Goal: Task Accomplishment & Management: Complete application form

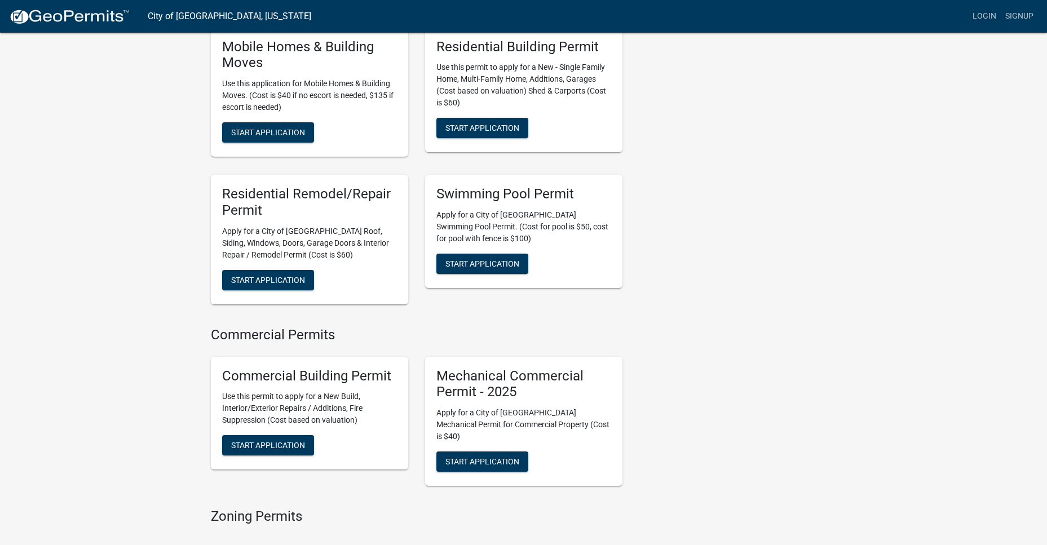
scroll to position [393, 0]
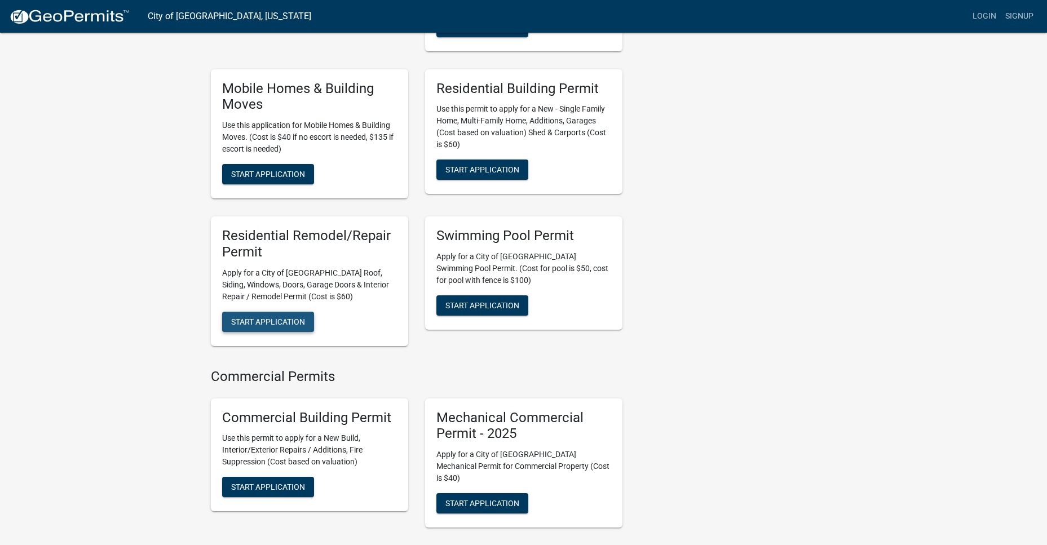
click at [272, 317] on span "Start Application" at bounding box center [268, 321] width 74 height 9
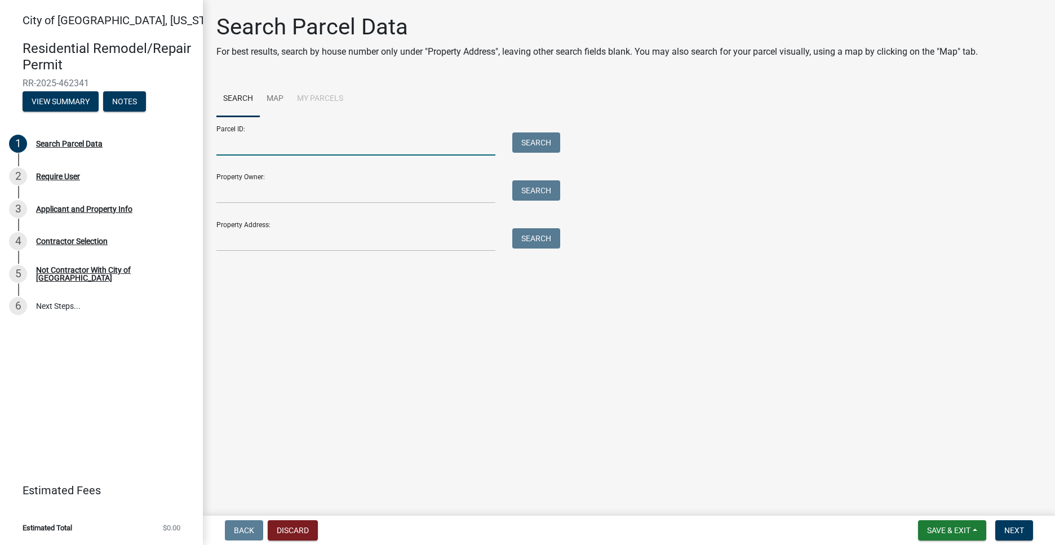
click at [294, 144] on input "Parcel ID:" at bounding box center [355, 143] width 279 height 23
click at [548, 140] on button "Search" at bounding box center [536, 142] width 48 height 20
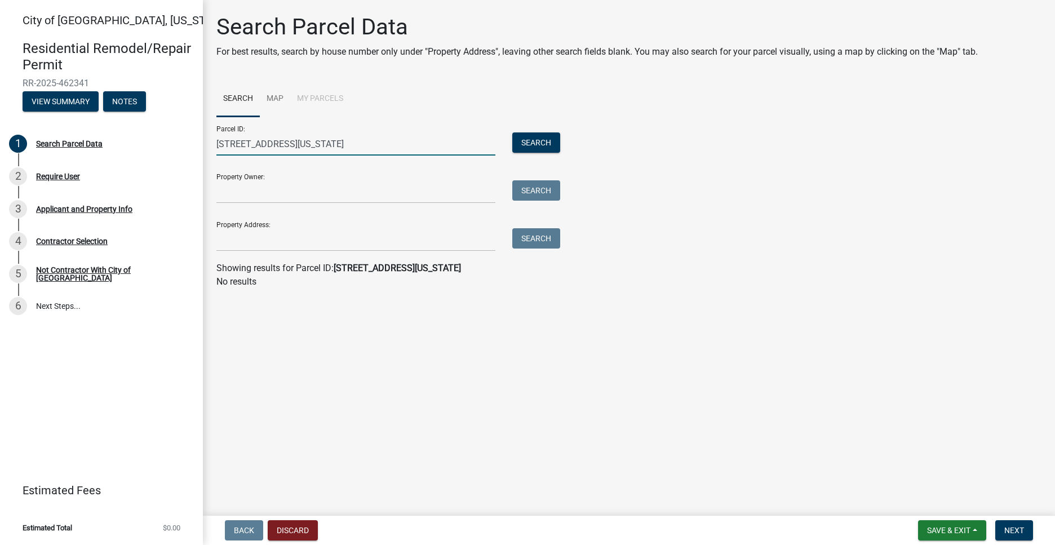
click at [320, 144] on input "427 North Minnesota St." at bounding box center [355, 143] width 279 height 23
type input "427 North Minnesota St"
click at [536, 139] on button "Search" at bounding box center [536, 142] width 48 height 20
drag, startPoint x: 218, startPoint y: 143, endPoint x: 310, endPoint y: 149, distance: 92.7
click at [305, 149] on input "427 North Minnesota St" at bounding box center [355, 143] width 279 height 23
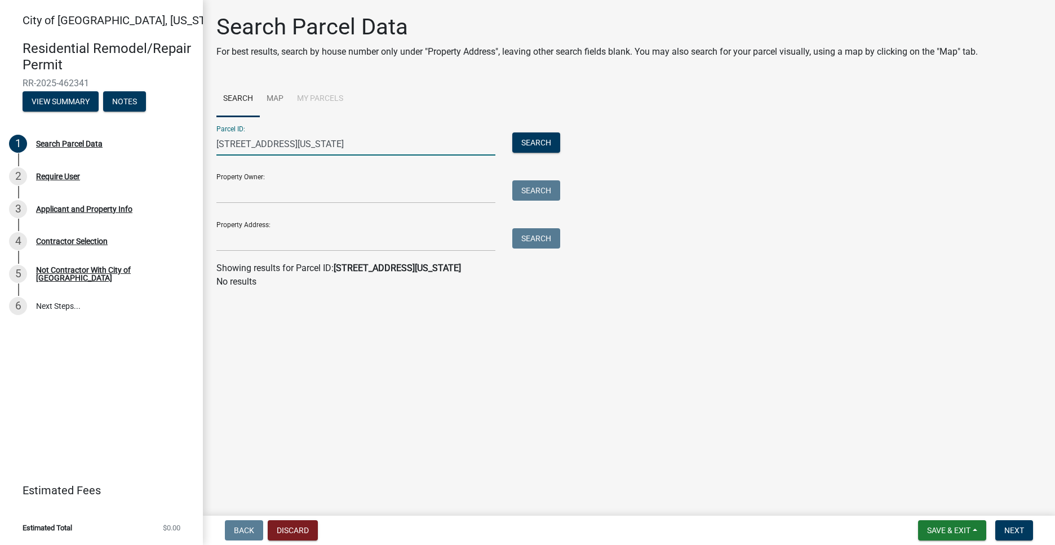
click at [310, 149] on input "427 North Minnesota St" at bounding box center [355, 143] width 279 height 23
drag, startPoint x: 218, startPoint y: 142, endPoint x: 314, endPoint y: 148, distance: 96.6
click at [314, 148] on input "427 North Minnesota St" at bounding box center [355, 143] width 279 height 23
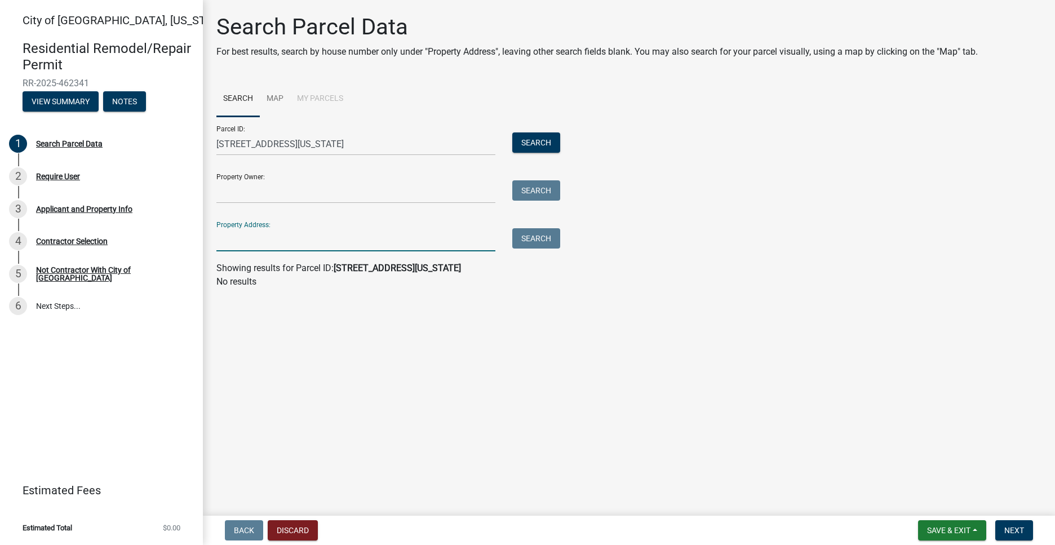
click at [256, 239] on input "Property Address:" at bounding box center [355, 239] width 279 height 23
paste input "427 North Minnesota St"
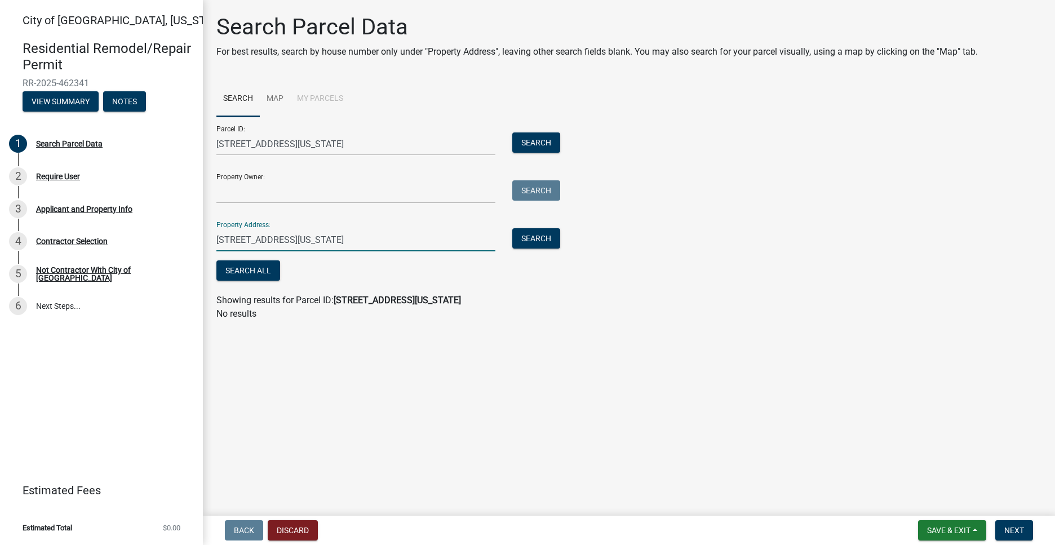
type input "427 North Minnesota St"
click at [327, 144] on input "427 North Minnesota St" at bounding box center [355, 143] width 279 height 23
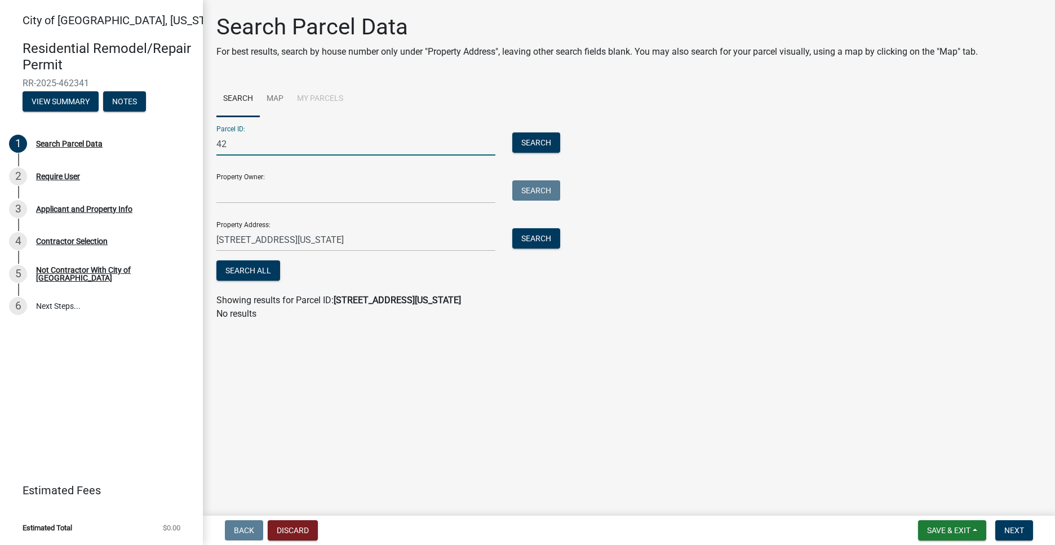
type input "4"
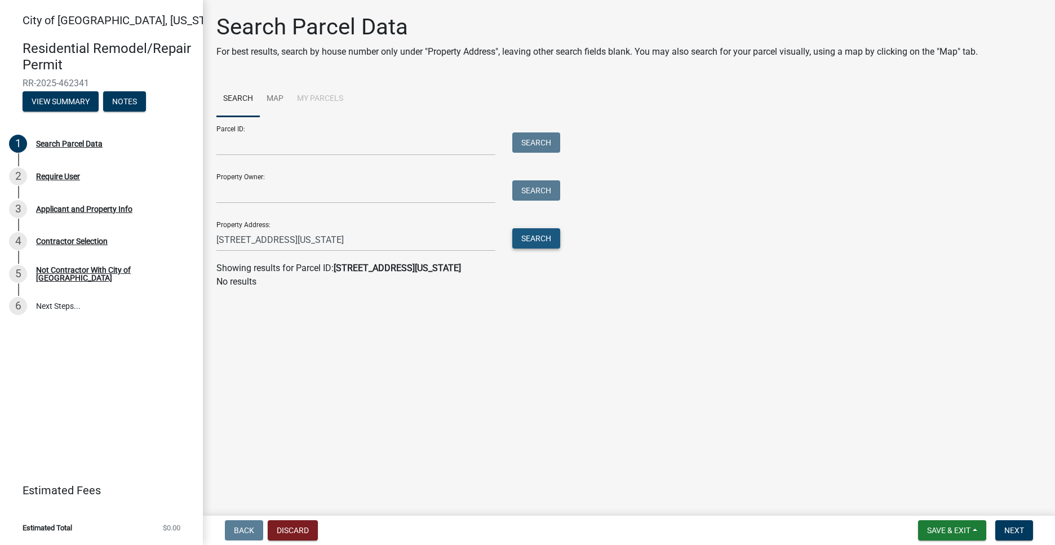
click at [530, 237] on button "Search" at bounding box center [536, 238] width 48 height 20
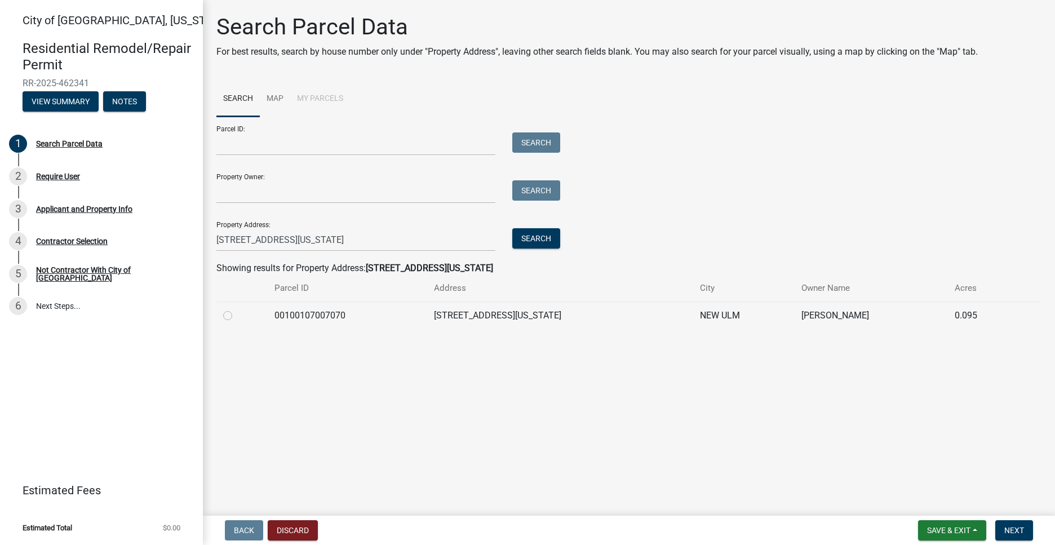
click at [237, 309] on label at bounding box center [237, 309] width 0 height 0
click at [237, 314] on input "radio" at bounding box center [240, 312] width 7 height 7
radio input "true"
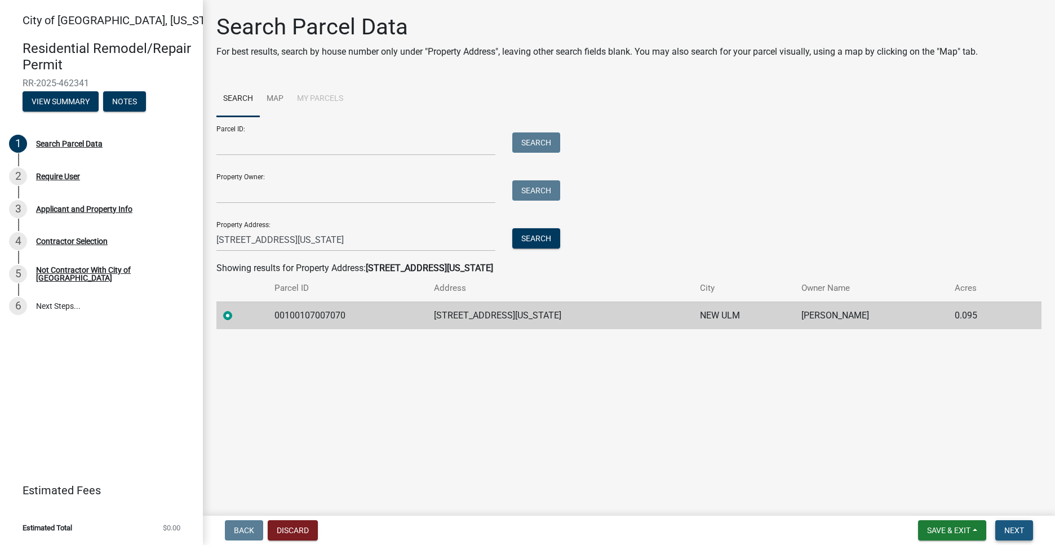
click at [1020, 530] on span "Next" at bounding box center [1014, 530] width 20 height 9
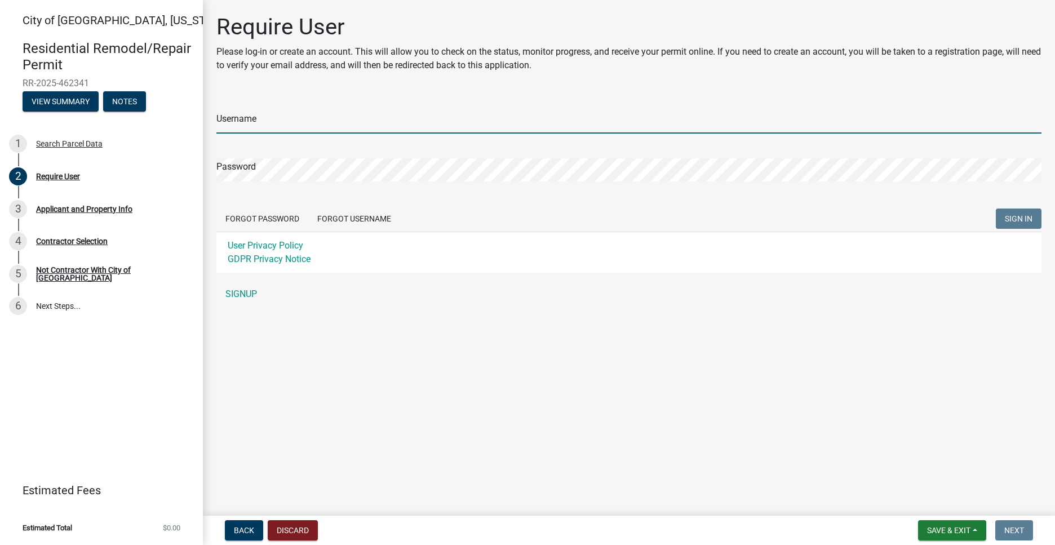
click at [264, 119] on input "Username" at bounding box center [628, 121] width 825 height 23
click at [243, 290] on div "Username Password Forgot Password Forgot Username SIGN IN User Privacy Policy G…" at bounding box center [628, 200] width 825 height 211
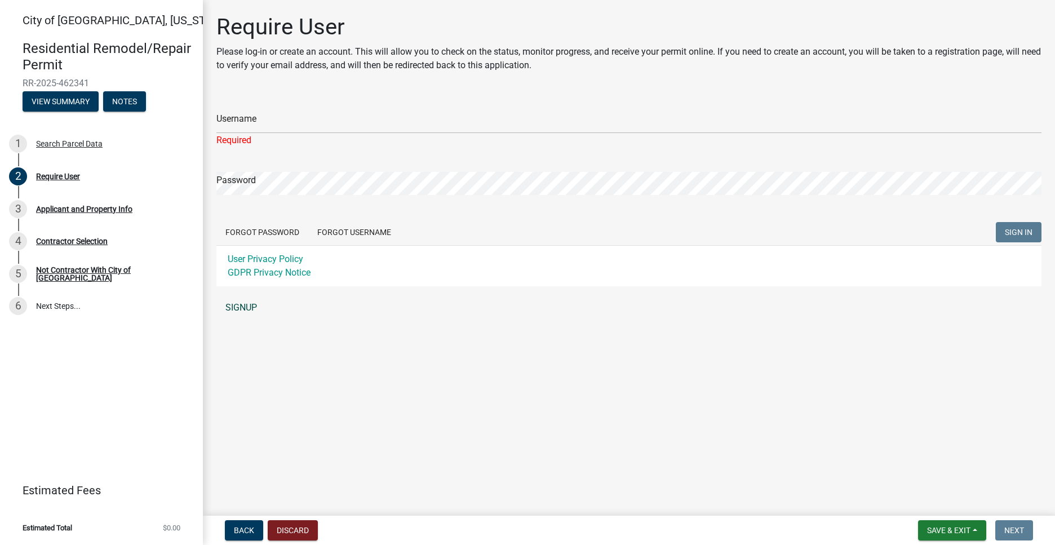
click at [244, 306] on link "SIGNUP" at bounding box center [628, 307] width 825 height 23
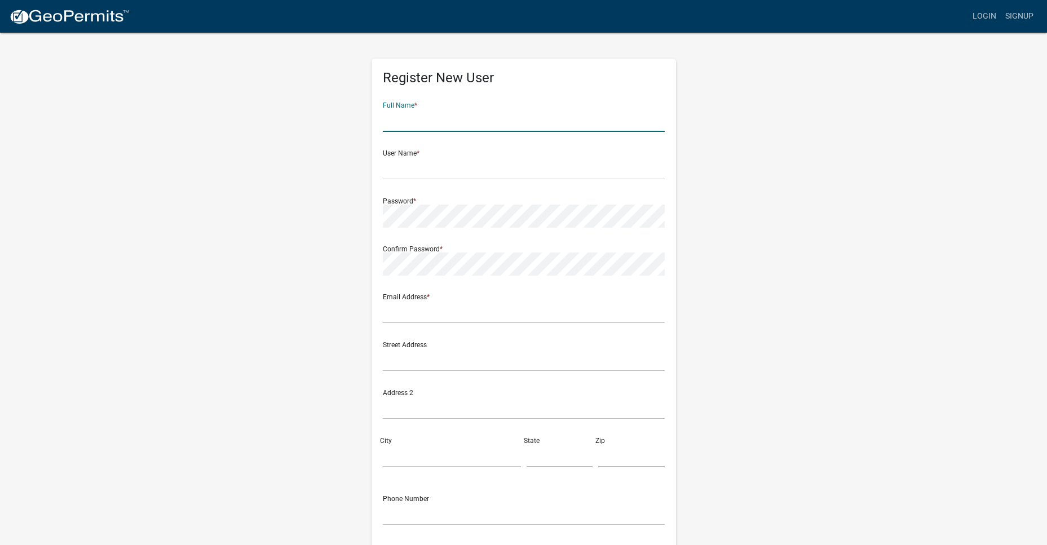
click at [420, 121] on input "text" at bounding box center [524, 120] width 282 height 23
type input "Justin Bauer"
type input "[EMAIL_ADDRESS][DOMAIN_NAME]"
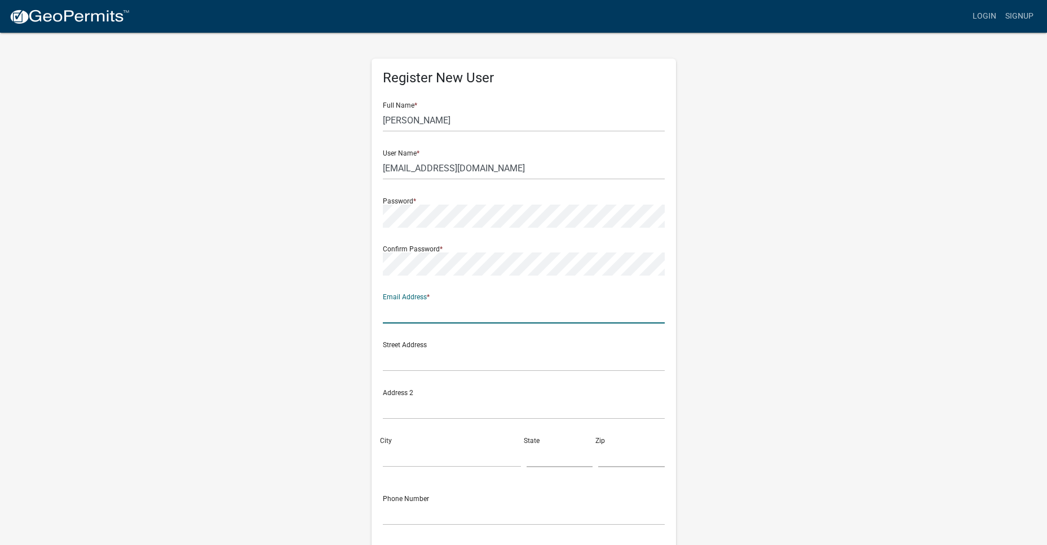
click at [395, 313] on input "text" at bounding box center [524, 311] width 282 height 23
type input "[EMAIL_ADDRESS][DOMAIN_NAME]"
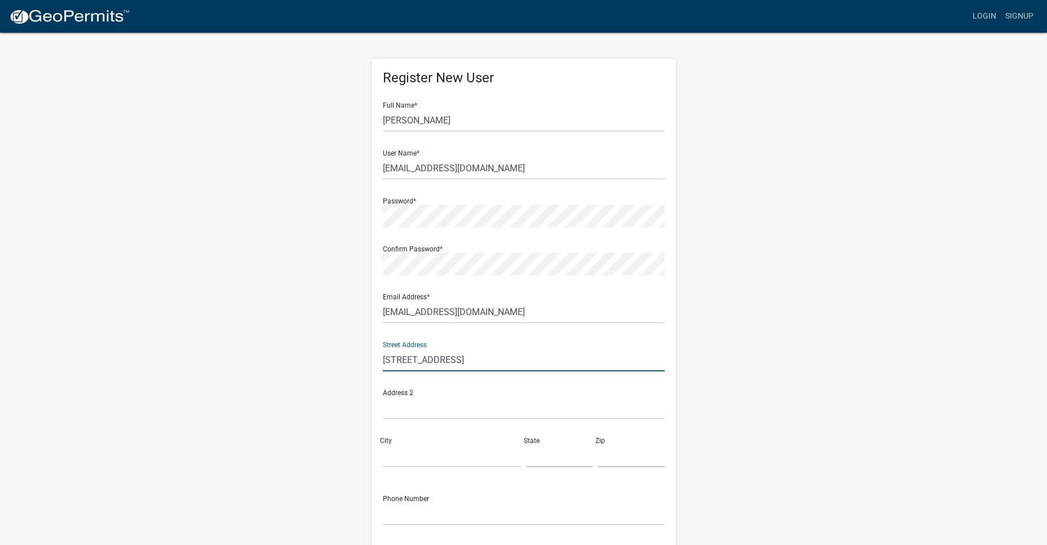
type input "[STREET_ADDRESS]"
type input "Eagle Lake"
type input "<"
type input "MN"
type input "56024"
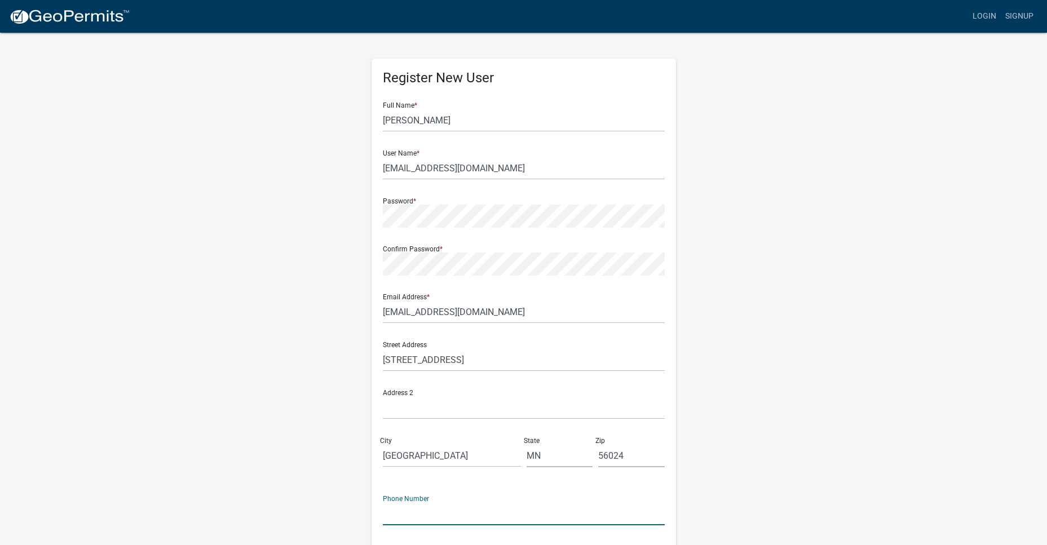
click at [437, 514] on input "text" at bounding box center [524, 513] width 282 height 23
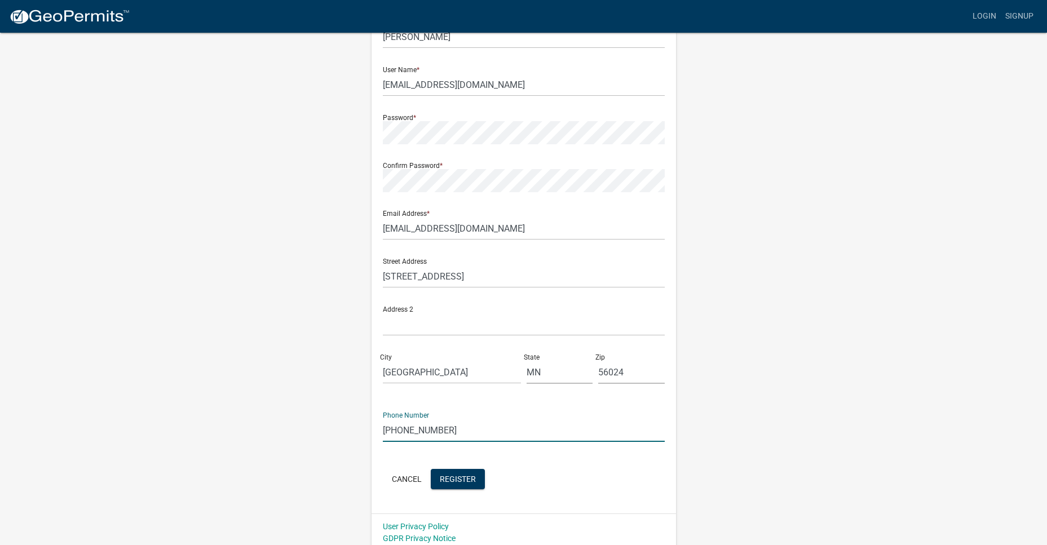
scroll to position [90, 0]
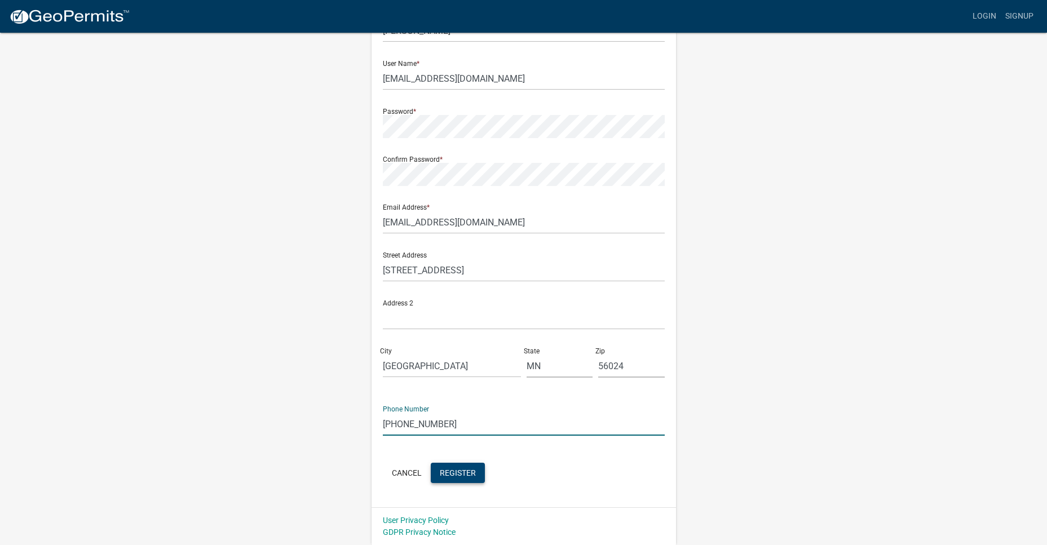
type input "[PHONE_NUMBER]"
click at [453, 471] on span "Register" at bounding box center [458, 472] width 36 height 9
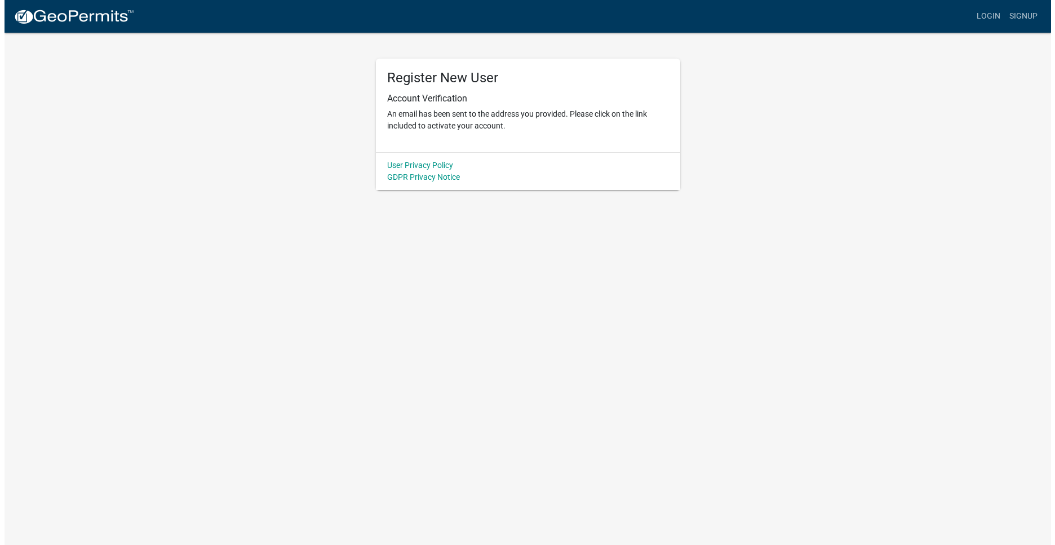
scroll to position [0, 0]
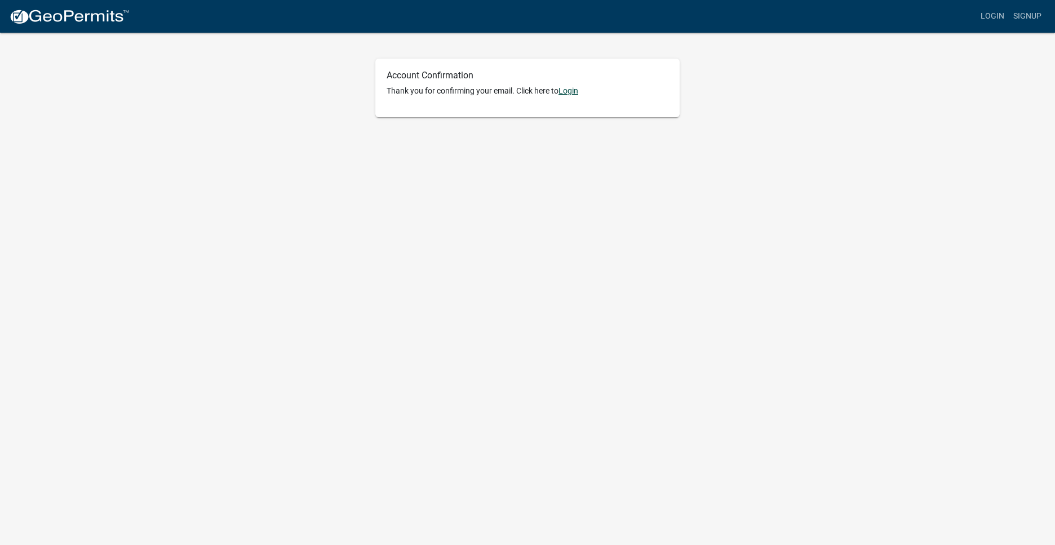
click at [567, 92] on link "Login" at bounding box center [569, 90] width 20 height 9
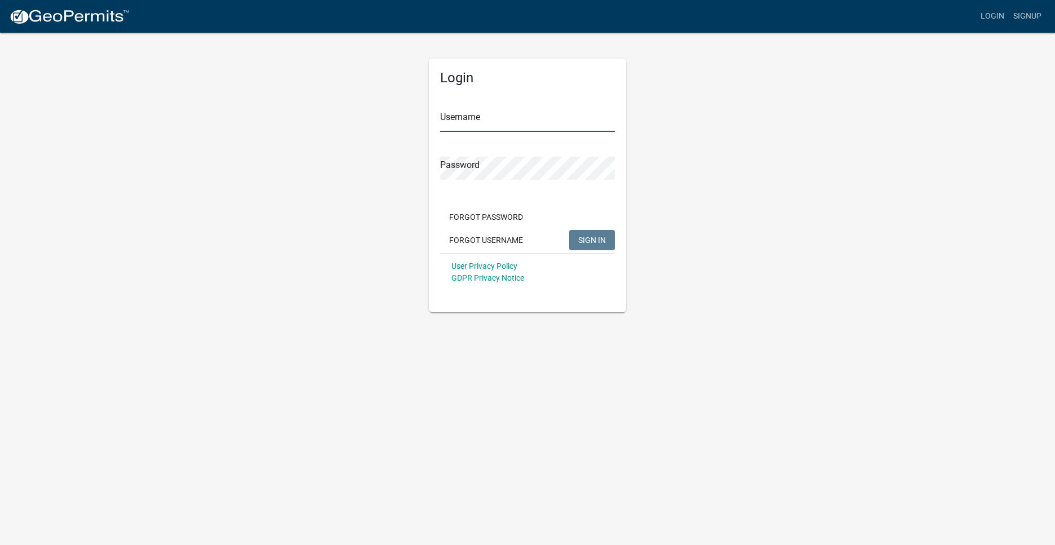
type input "[EMAIL_ADDRESS][DOMAIN_NAME]"
click at [586, 237] on span "SIGN IN" at bounding box center [592, 239] width 28 height 9
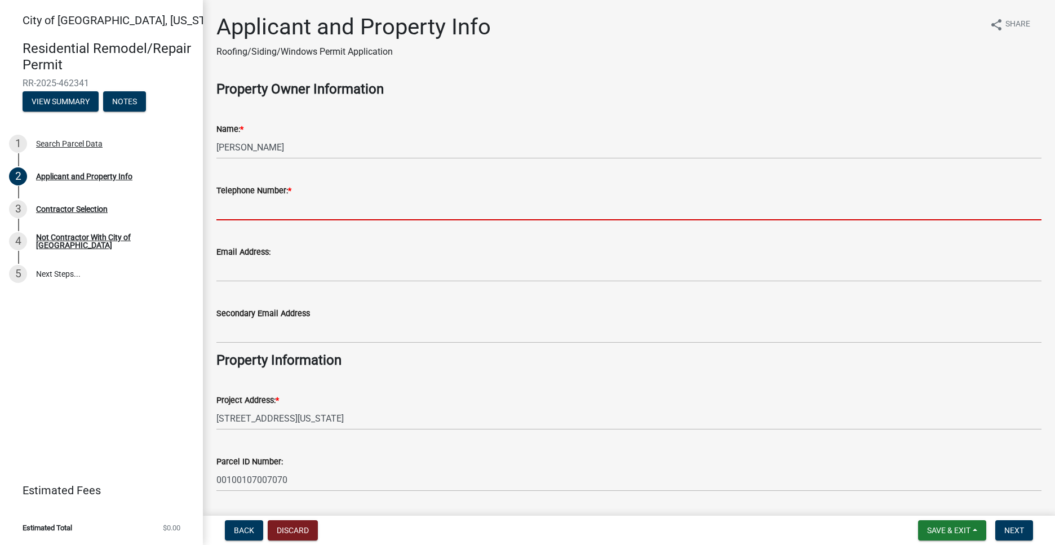
click at [275, 203] on input "Telephone Number: *" at bounding box center [628, 208] width 825 height 23
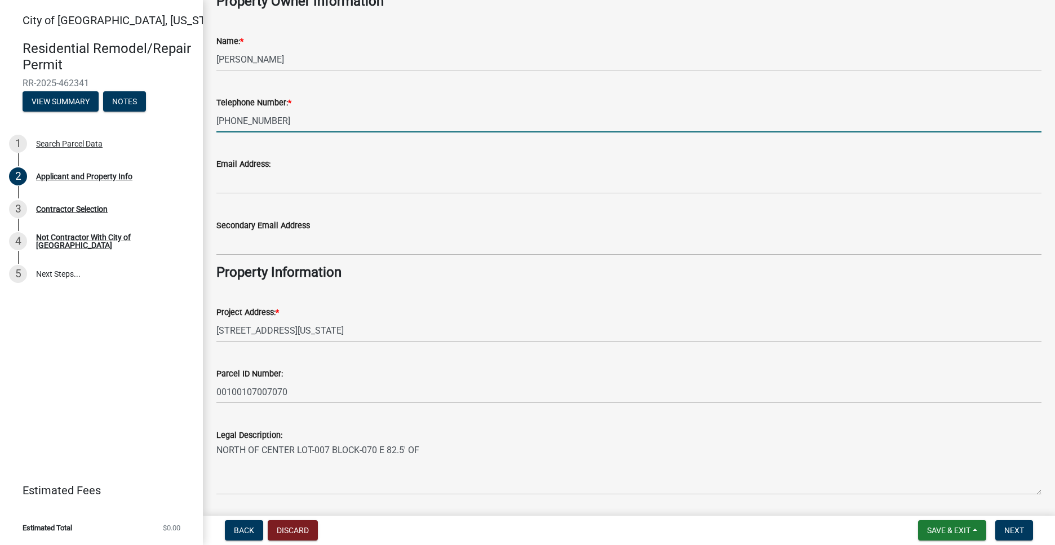
scroll to position [68, 0]
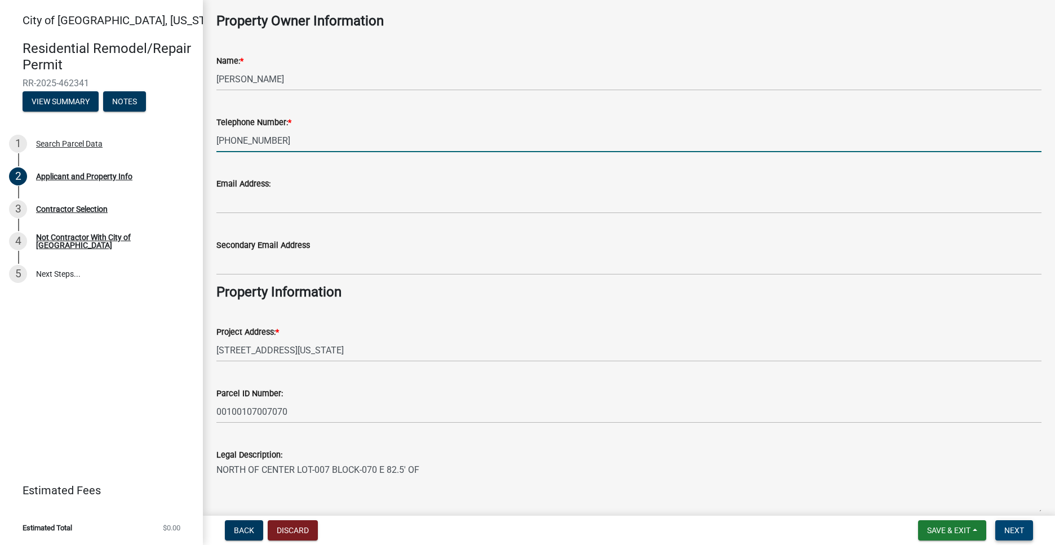
type input "[PHONE_NUMBER]"
click at [1013, 527] on span "Next" at bounding box center [1014, 530] width 20 height 9
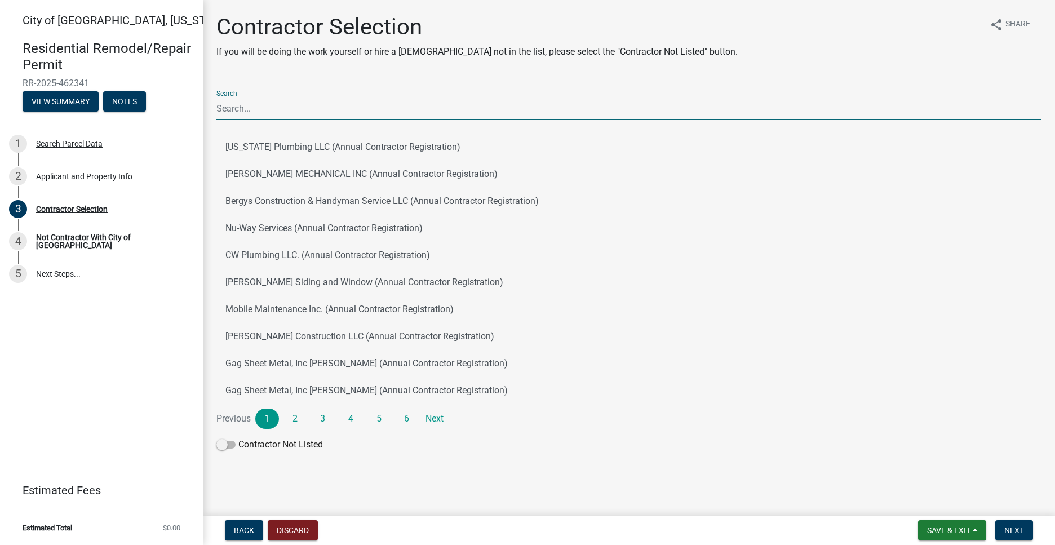
click at [257, 113] on input "Search" at bounding box center [628, 108] width 825 height 23
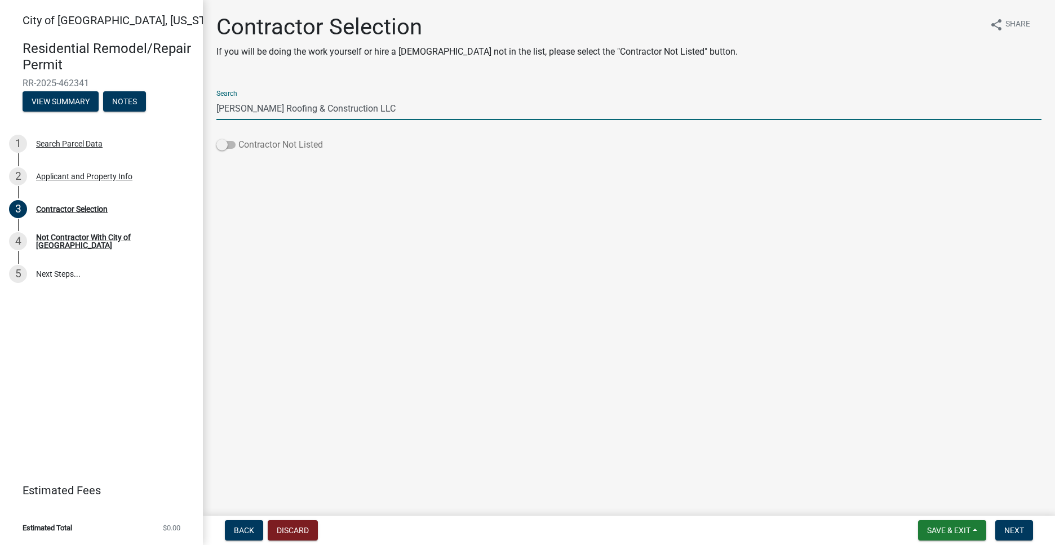
type input "[PERSON_NAME] Roofing & Construction LLC"
click at [226, 144] on span at bounding box center [225, 145] width 19 height 8
click at [238, 138] on input "Contractor Not Listed" at bounding box center [238, 138] width 0 height 0
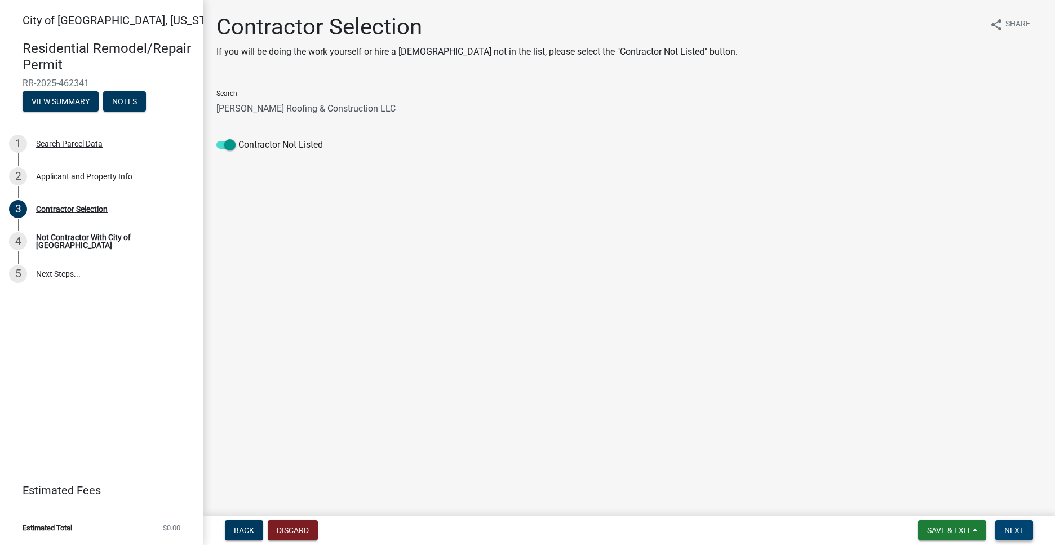
click at [1009, 532] on span "Next" at bounding box center [1014, 530] width 20 height 9
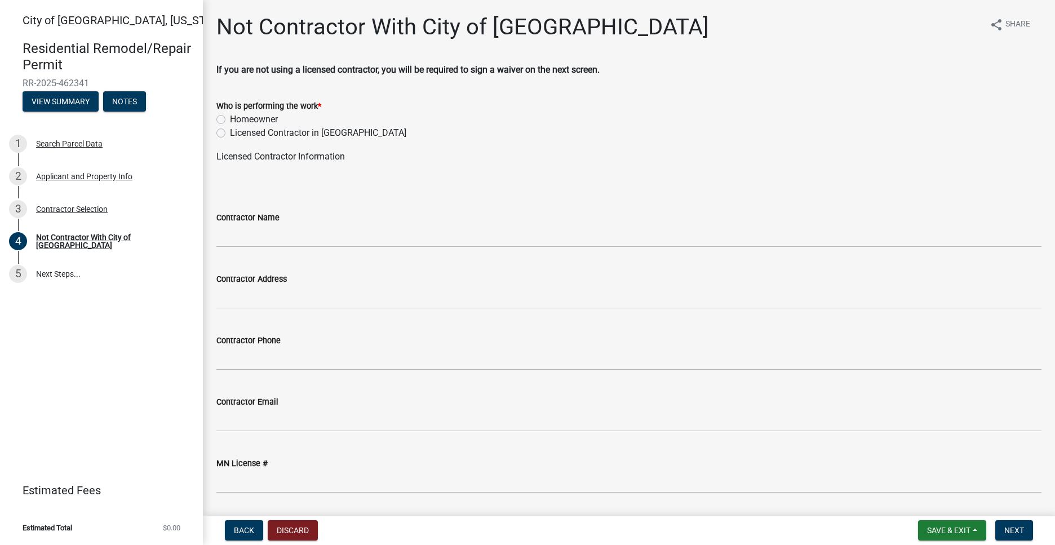
click at [230, 136] on label "Licensed Contractor in [GEOGRAPHIC_DATA]" at bounding box center [318, 133] width 176 height 14
click at [230, 134] on input "Licensed Contractor in [GEOGRAPHIC_DATA]" at bounding box center [233, 129] width 7 height 7
radio input "true"
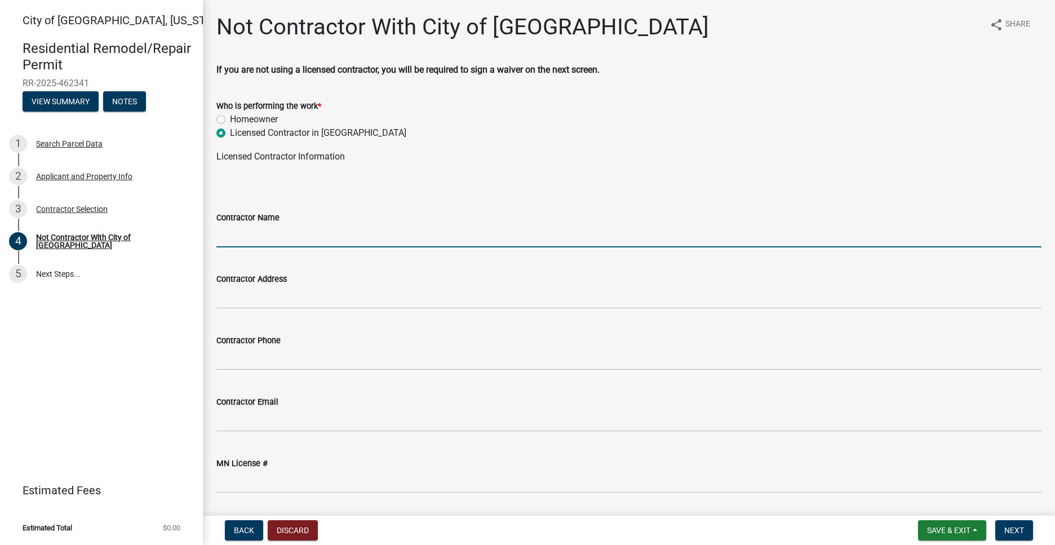
click at [261, 232] on input "Contractor Name" at bounding box center [628, 235] width 825 height 23
type input "[PERSON_NAME] Roofing & Construction LLC"
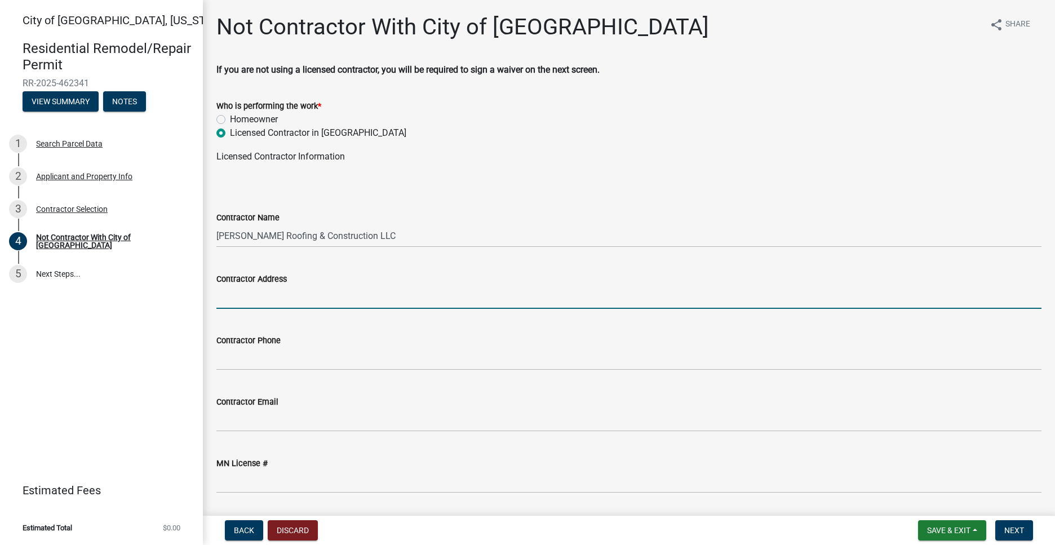
click at [263, 294] on input "Contractor Address" at bounding box center [628, 297] width 825 height 23
type input "[STREET_ADDRESS]"
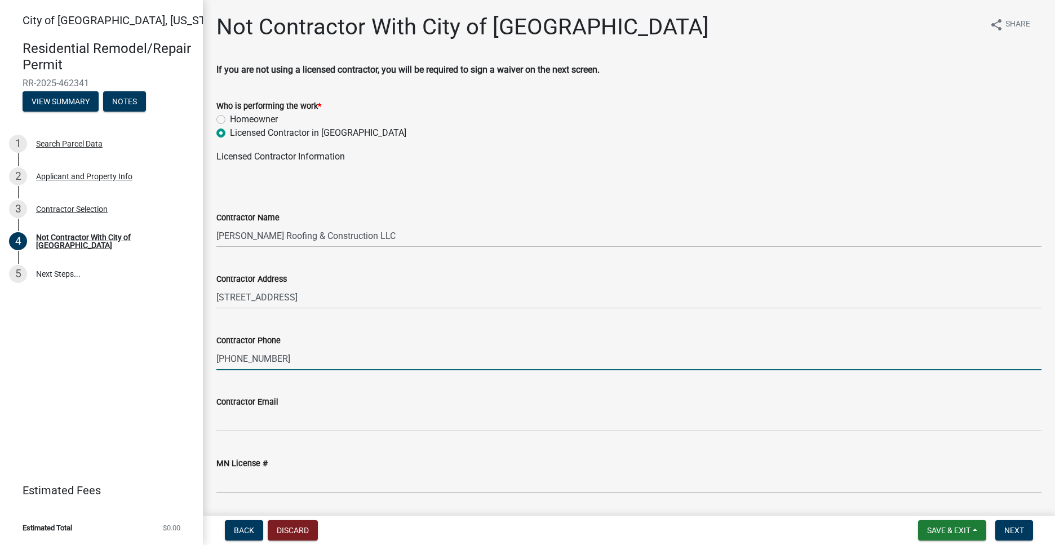
type input "[PHONE_NUMBER]"
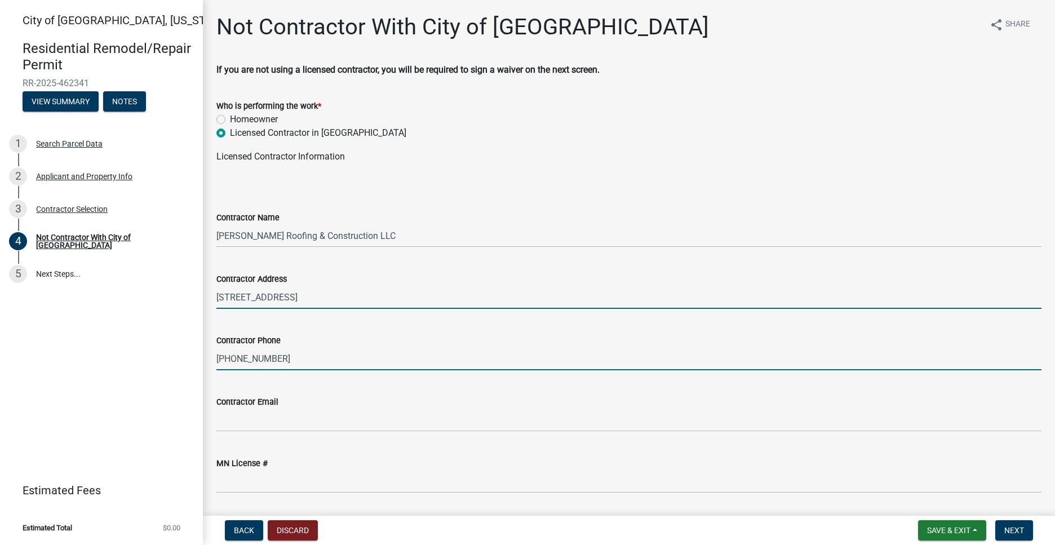
click at [293, 298] on input "[STREET_ADDRESS]" at bounding box center [628, 297] width 825 height 23
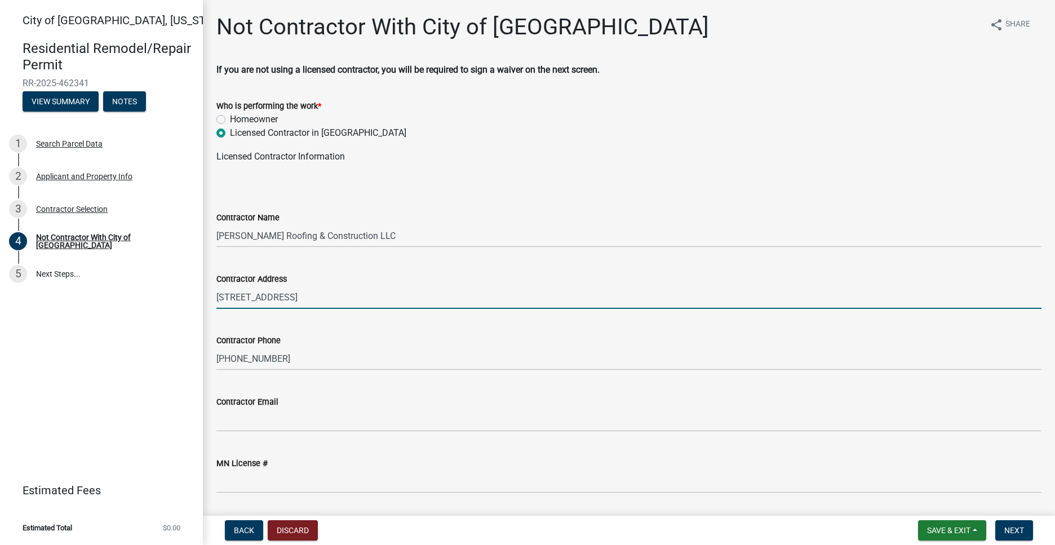
type input "[STREET_ADDRESS]"
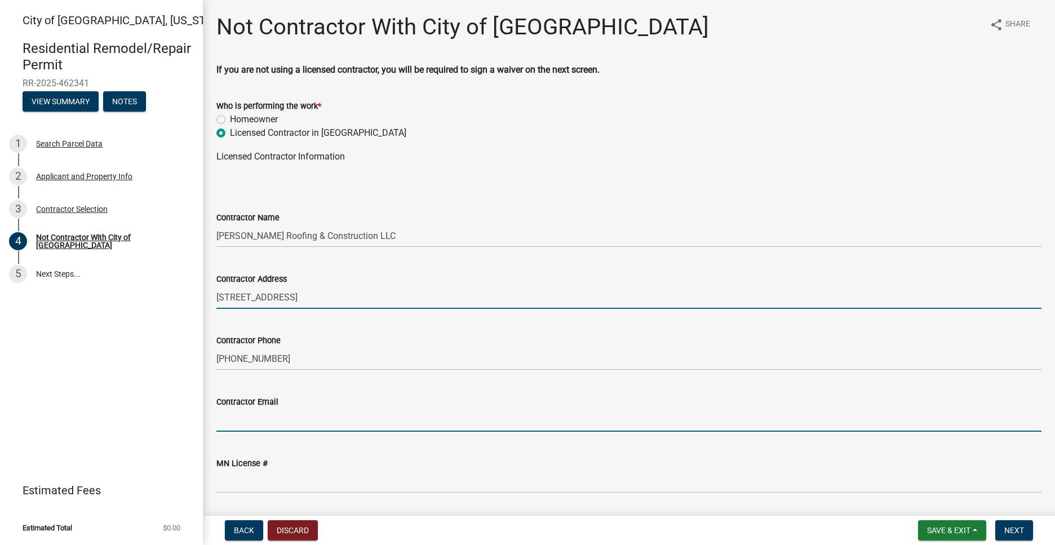
click at [254, 419] on input "Contractor Email" at bounding box center [628, 420] width 825 height 23
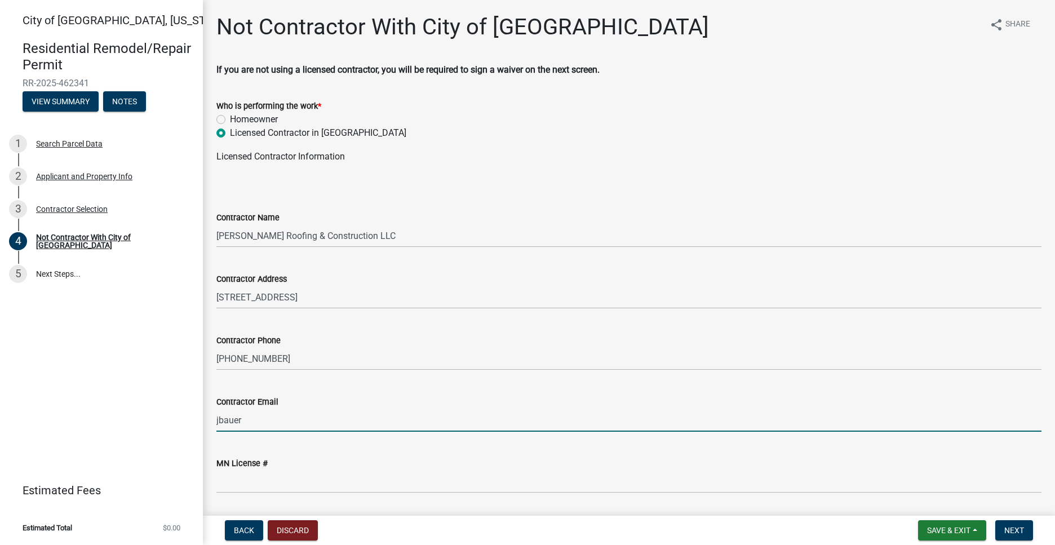
type input "[EMAIL_ADDRESS][DOMAIN_NAME]"
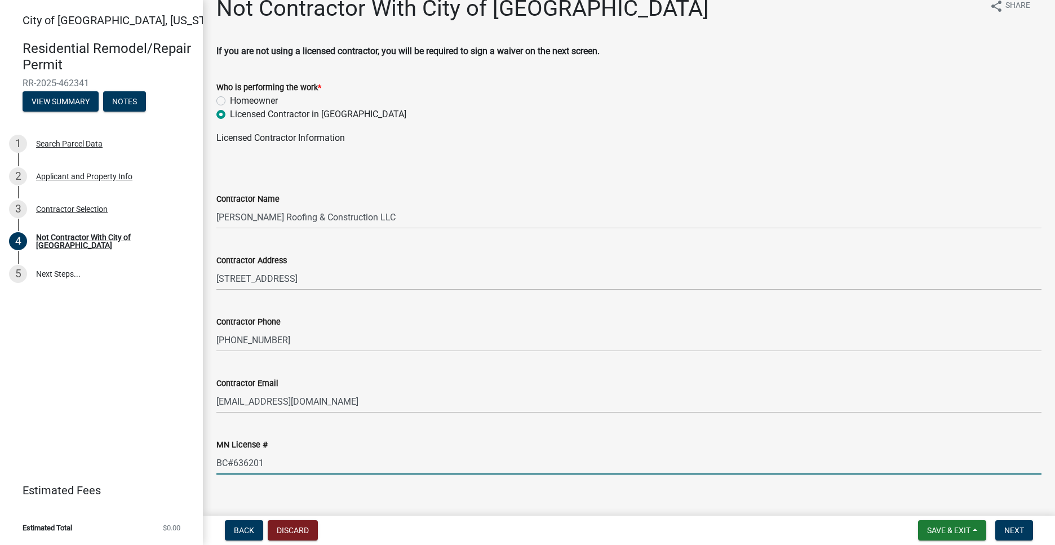
scroll to position [35, 0]
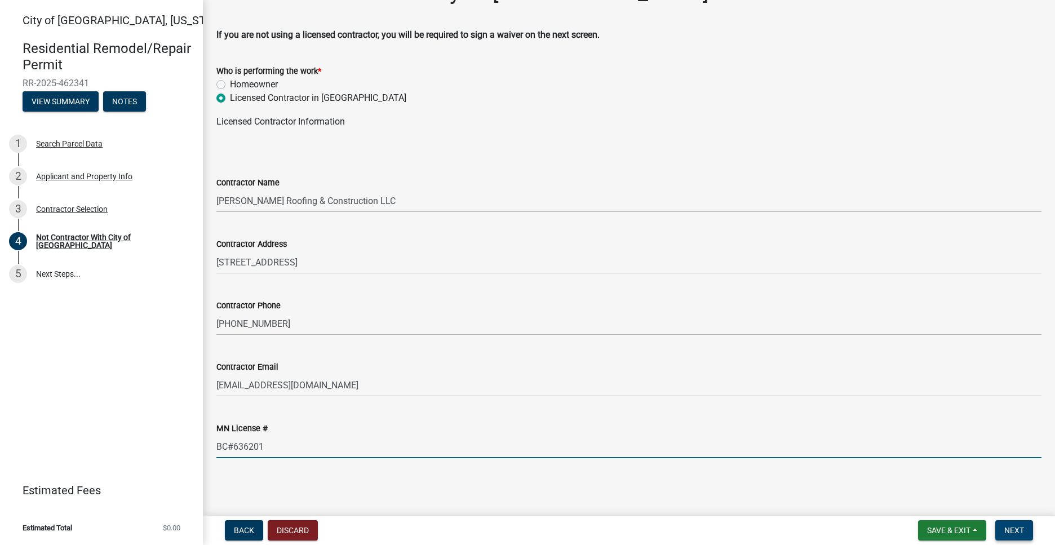
type input "BC#636201"
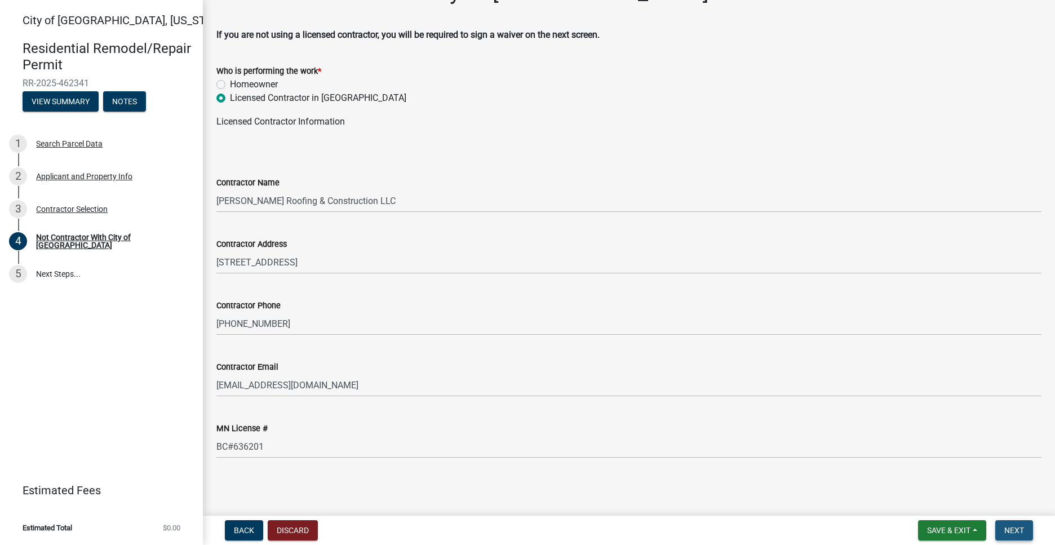
click at [1007, 528] on span "Next" at bounding box center [1014, 530] width 20 height 9
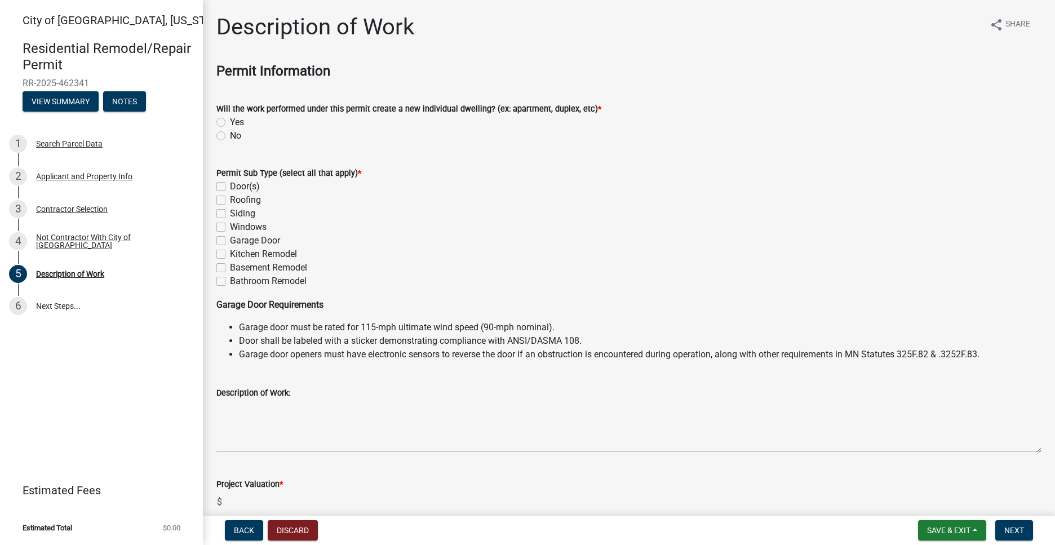
click at [230, 135] on label "No" at bounding box center [235, 136] width 11 height 14
click at [230, 135] on input "No" at bounding box center [233, 132] width 7 height 7
radio input "true"
click at [230, 201] on label "Roofing" at bounding box center [245, 200] width 31 height 14
click at [230, 201] on input "Roofing" at bounding box center [233, 196] width 7 height 7
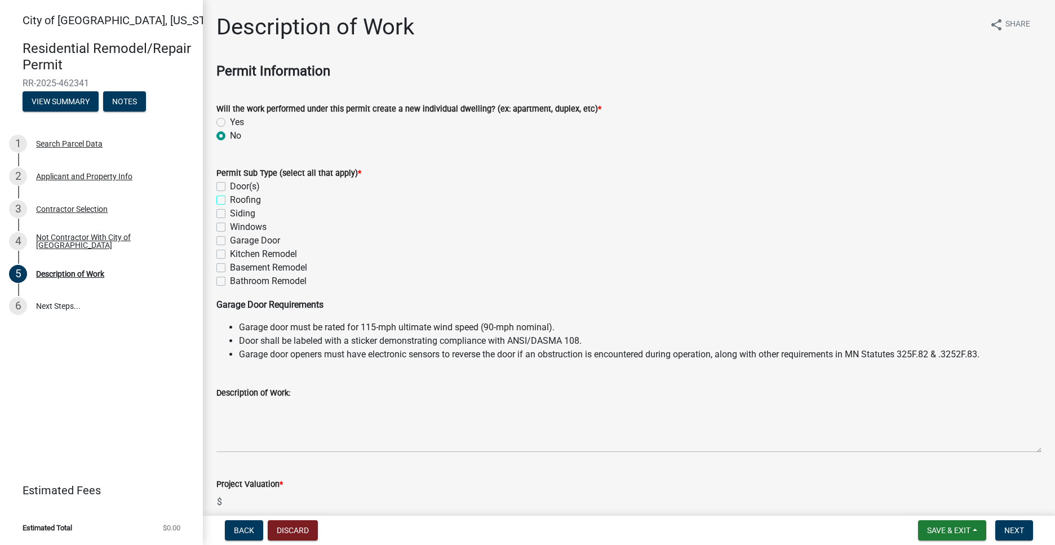
checkbox input "true"
checkbox input "false"
checkbox input "true"
checkbox input "false"
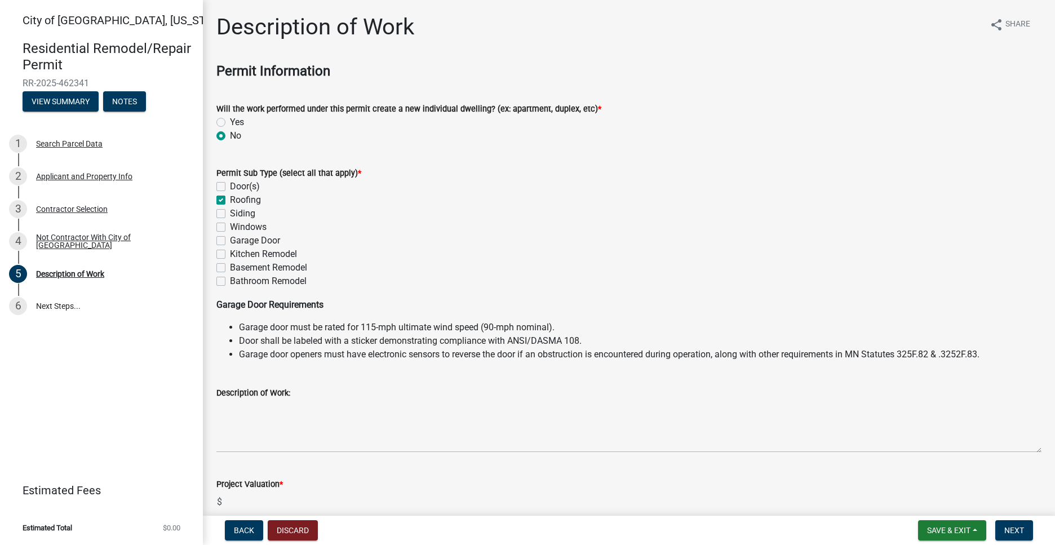
checkbox input "false"
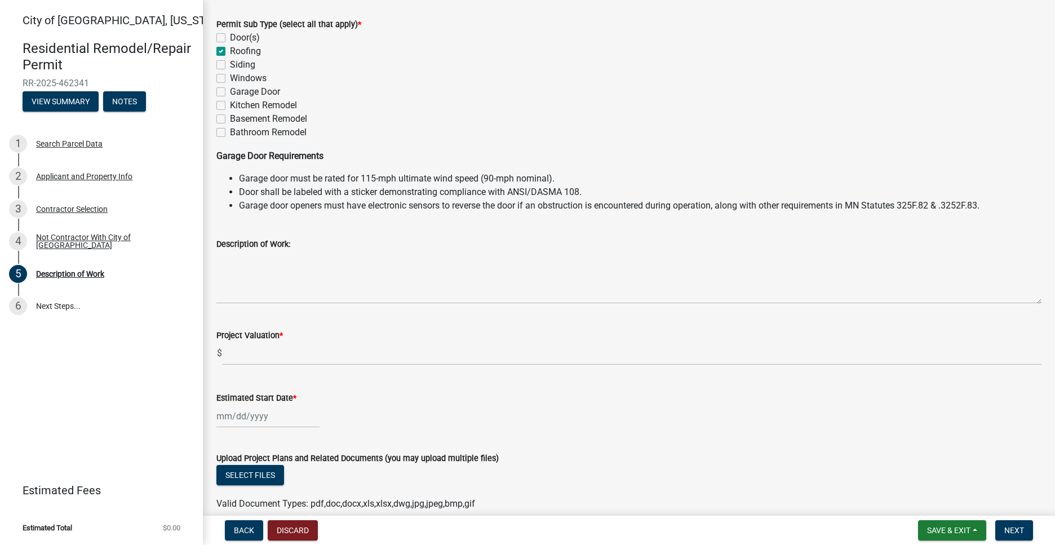
scroll to position [169, 0]
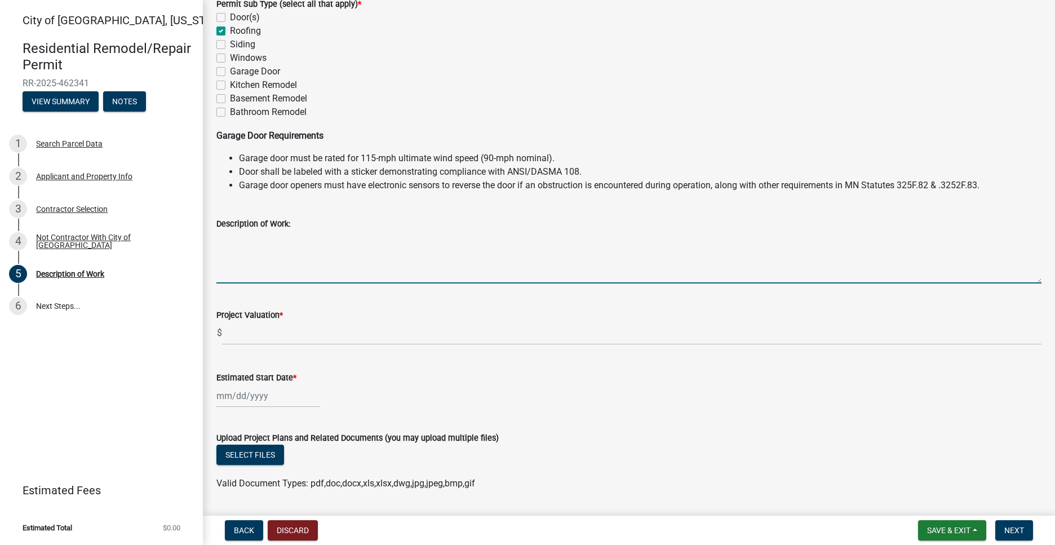
click at [278, 264] on textarea "Description of Work:" at bounding box center [628, 257] width 825 height 53
type textarea "Roof replacement. Asphalt shingles"
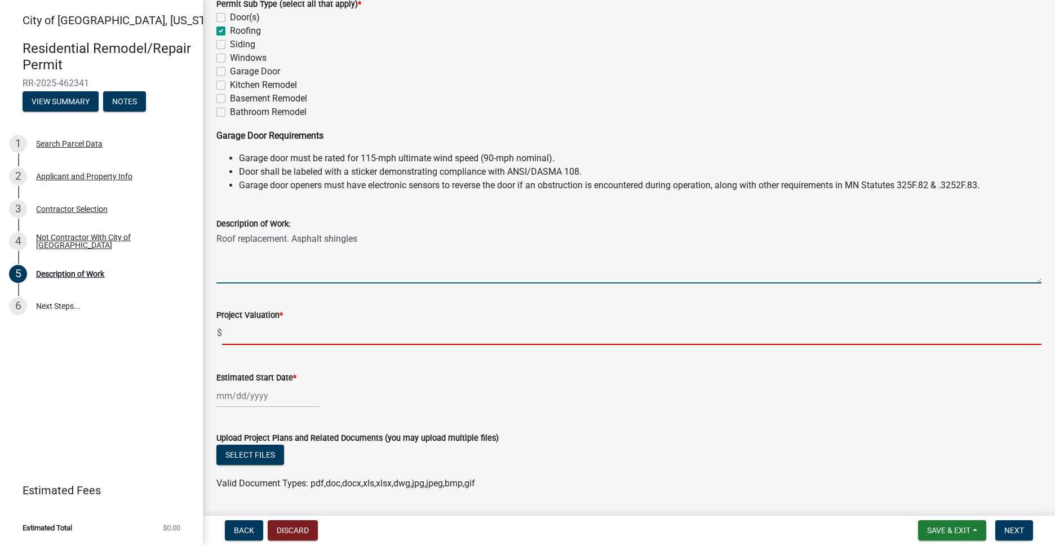
click at [251, 332] on input "text" at bounding box center [631, 333] width 819 height 23
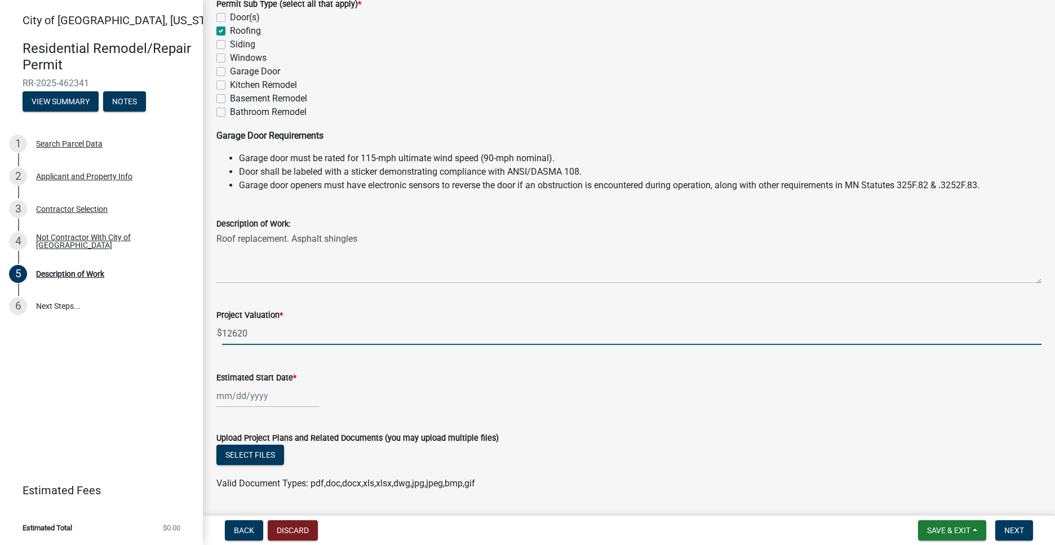
type input "12620"
click at [220, 397] on div at bounding box center [267, 395] width 103 height 23
select select "8"
select select "2025"
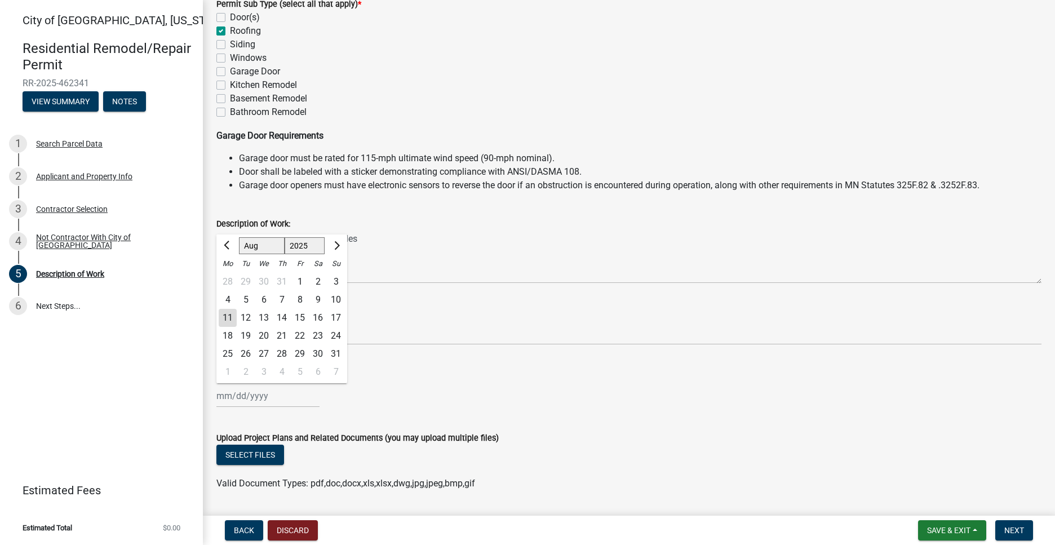
click at [247, 316] on div "12" at bounding box center [246, 318] width 18 height 18
type input "[DATE]"
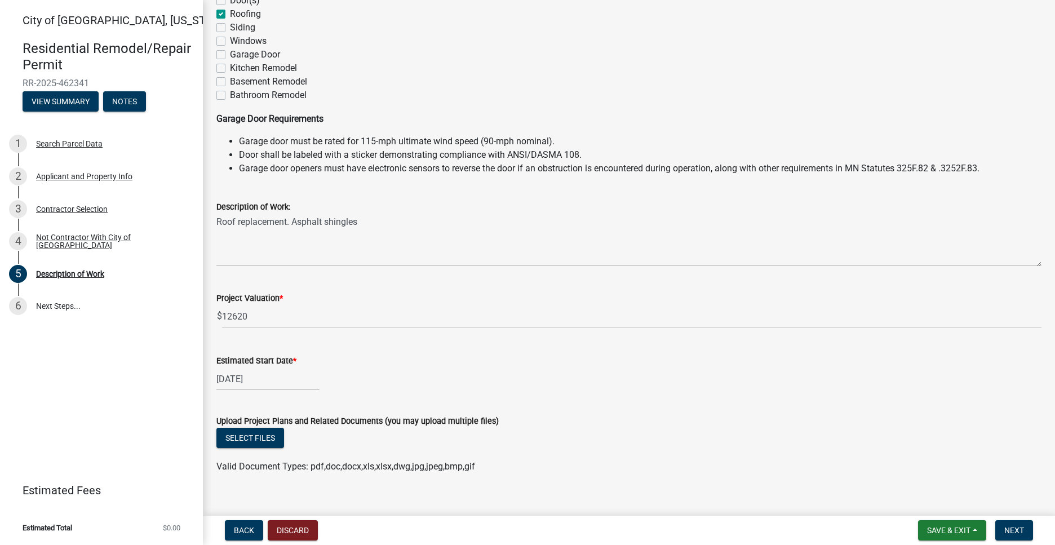
scroll to position [202, 0]
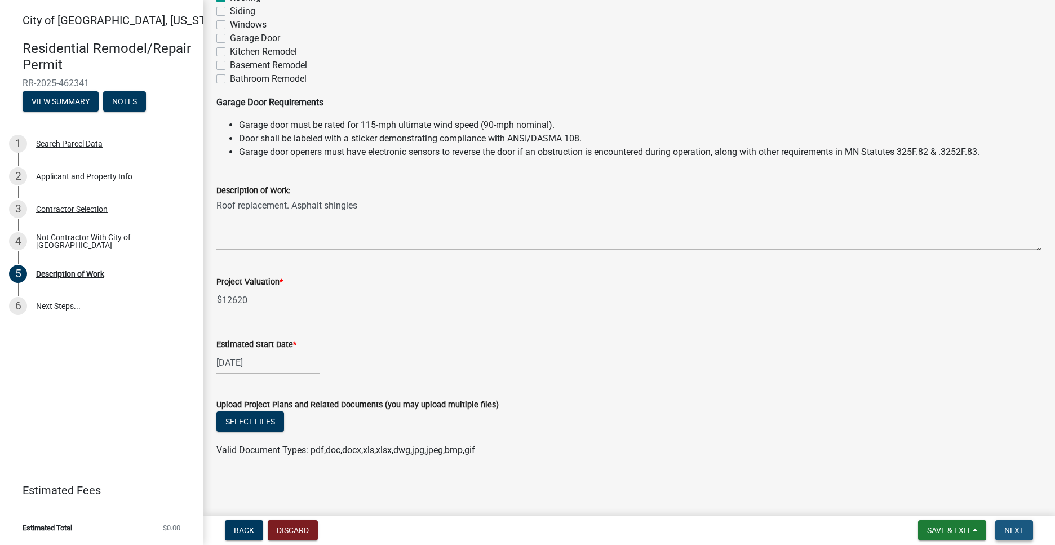
click at [1010, 525] on button "Next" at bounding box center [1014, 530] width 38 height 20
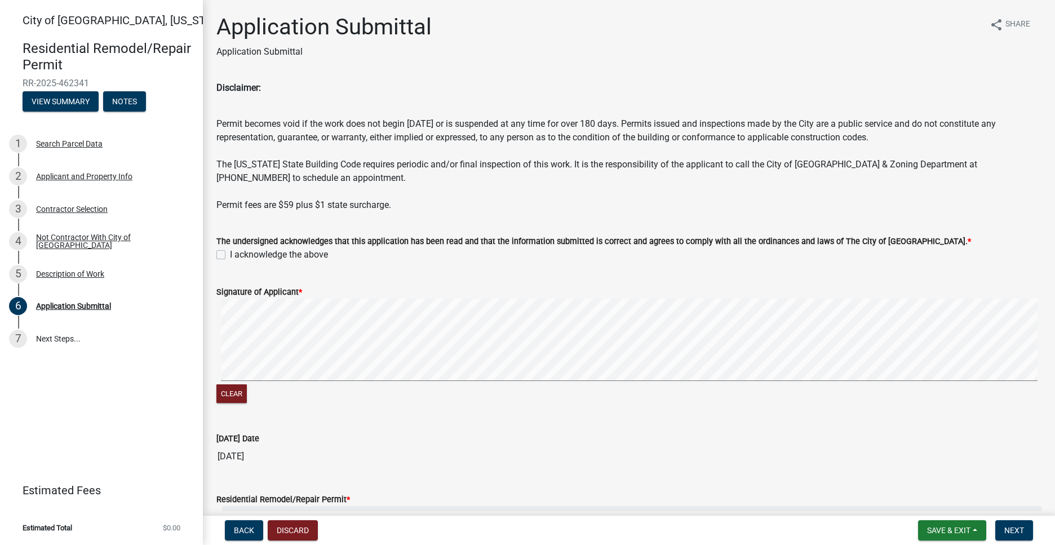
click at [230, 256] on label "I acknowledge the above" at bounding box center [279, 255] width 98 height 14
click at [230, 255] on input "I acknowledge the above" at bounding box center [233, 251] width 7 height 7
checkbox input "true"
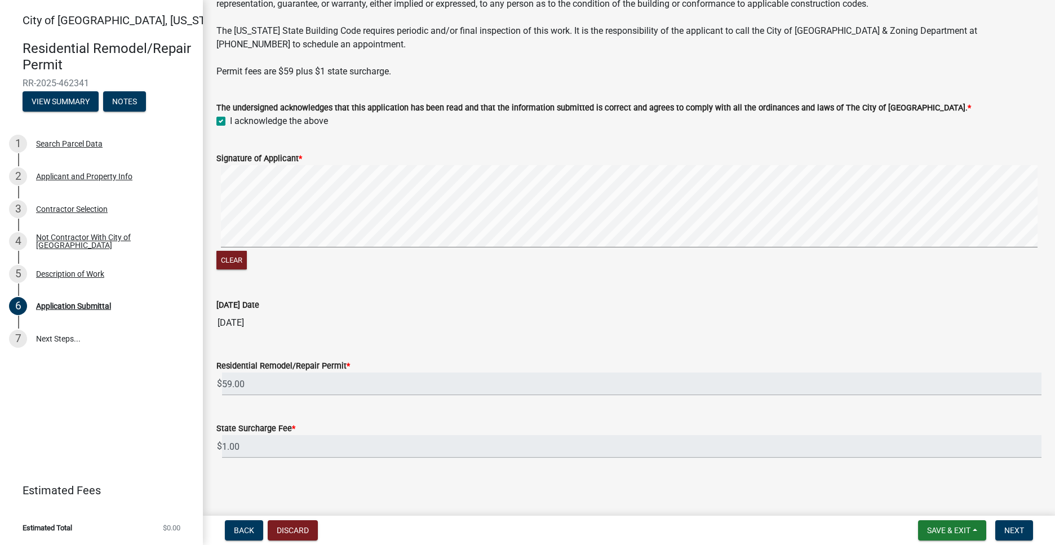
scroll to position [144, 0]
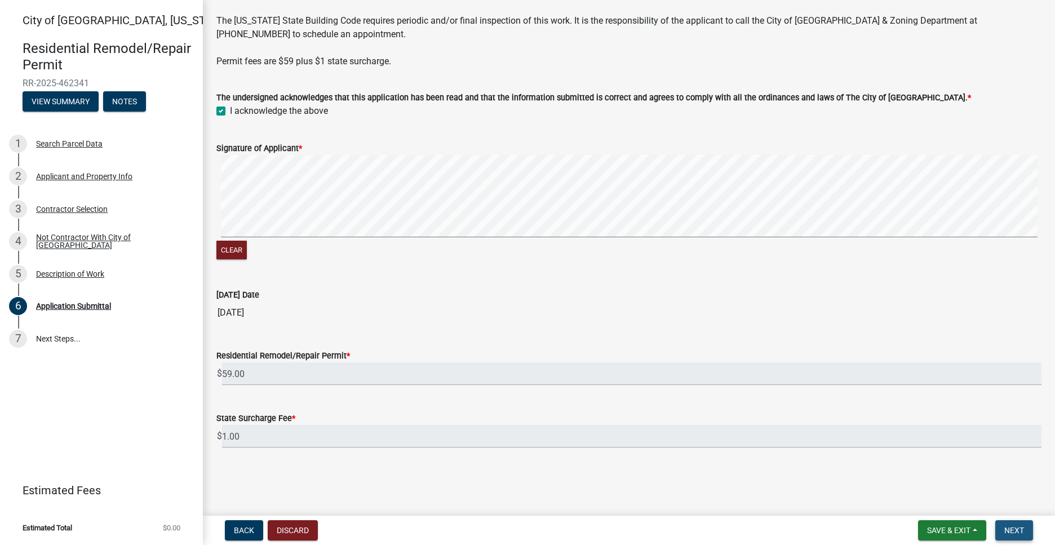
click at [1013, 526] on span "Next" at bounding box center [1014, 530] width 20 height 9
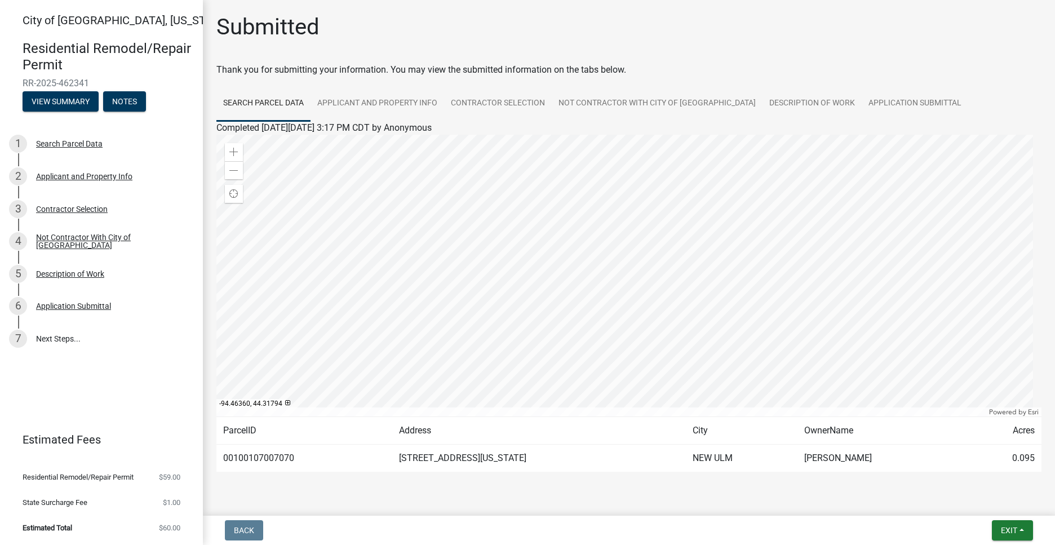
scroll to position [27, 0]
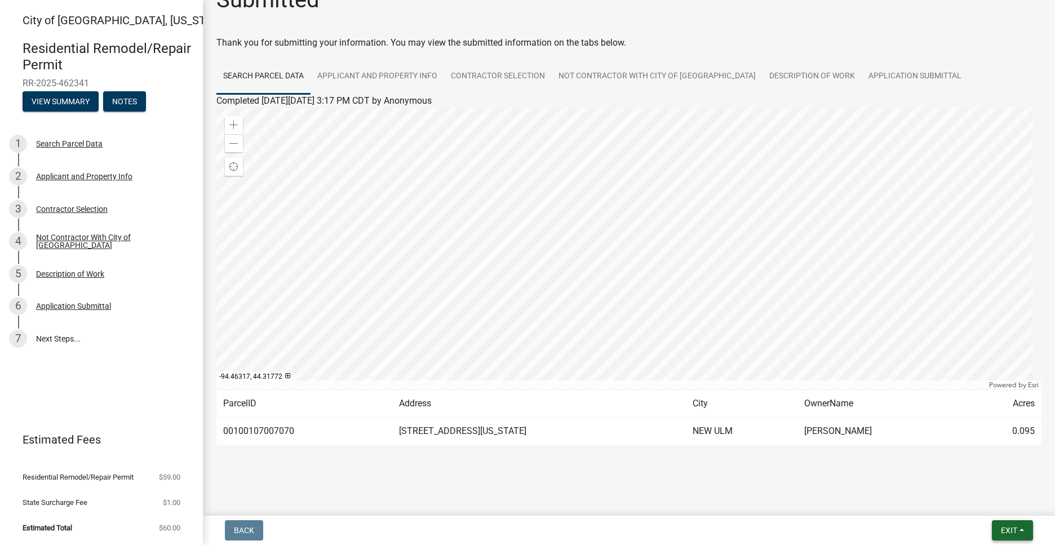
click at [1021, 529] on button "Exit" at bounding box center [1012, 530] width 41 height 20
click at [999, 500] on button "Save & Exit" at bounding box center [988, 501] width 90 height 27
